Goal: Check status: Check status

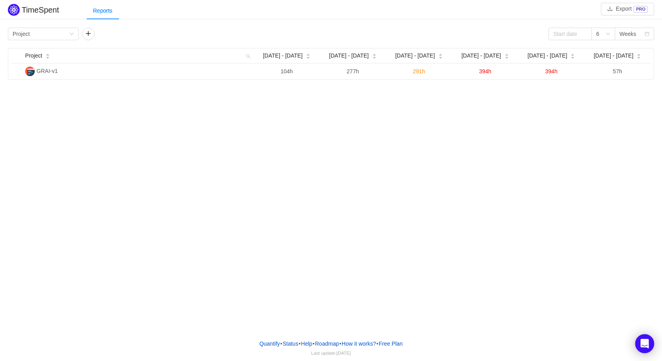
click at [445, 22] on div "TimeSpent Export PRO Reports Group by Project 6 Weeks Project Aug [DATE] - [DAT…" at bounding box center [331, 41] width 662 height 78
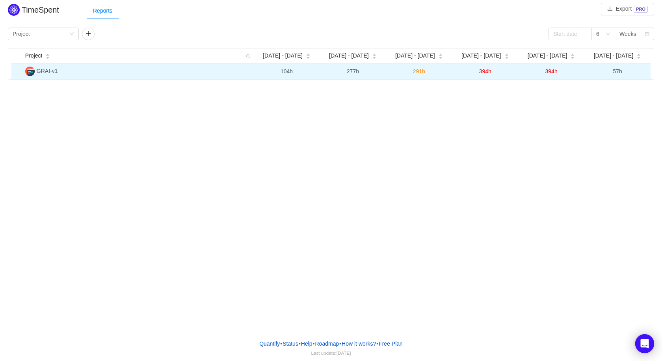
click at [578, 67] on td "394h" at bounding box center [551, 71] width 66 height 16
click at [553, 72] on span "394h" at bounding box center [551, 71] width 12 height 6
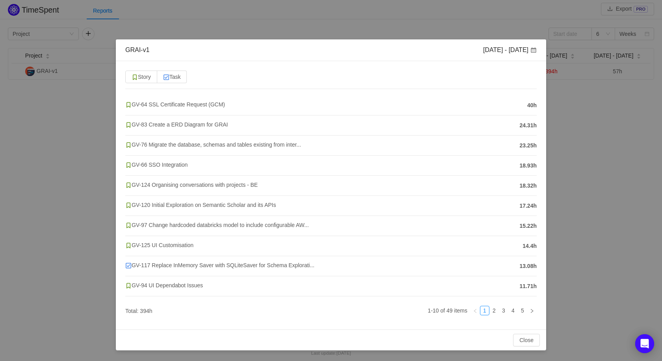
click at [557, 184] on div "GRAI-v1 [DATE] - [DATE] Story Task GV-64 SSL Certificate Request (GCM) 40h GV-8…" at bounding box center [331, 180] width 662 height 361
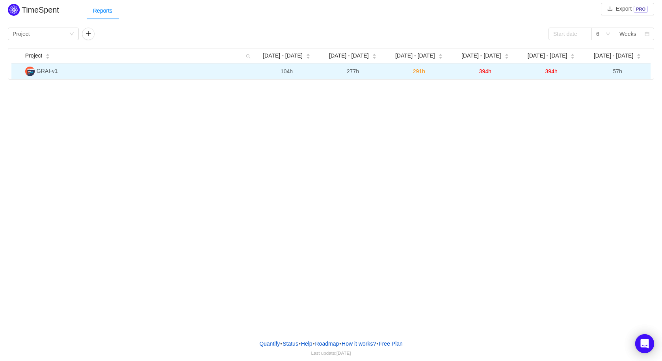
click at [614, 75] on td "57h" at bounding box center [618, 71] width 66 height 16
click at [617, 73] on span "57h" at bounding box center [617, 71] width 9 height 6
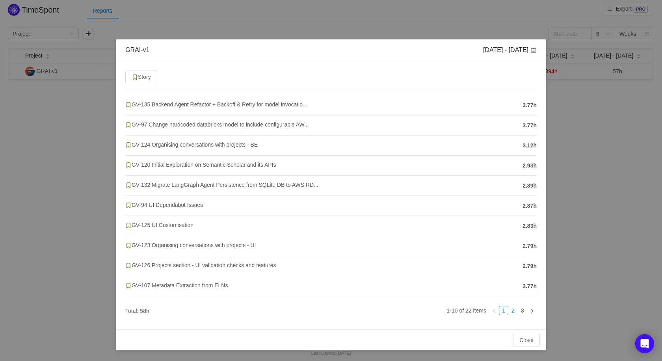
click at [515, 311] on link "2" at bounding box center [513, 310] width 9 height 9
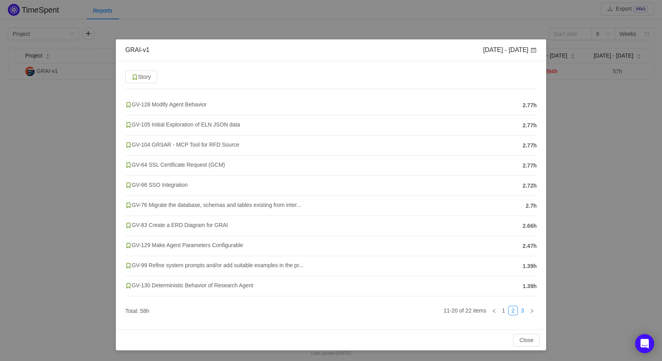
click at [522, 310] on link "3" at bounding box center [522, 310] width 9 height 9
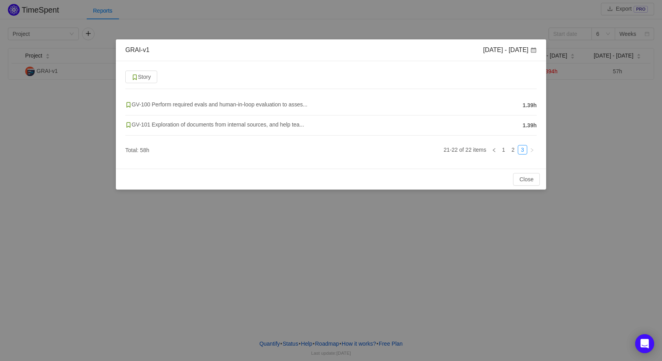
click at [567, 158] on div "GRAI-v1 [DATE] - [DATE] Story GV-100 Perform required evals and human-in-loop e…" at bounding box center [331, 180] width 662 height 361
